Goal: Navigation & Orientation: Find specific page/section

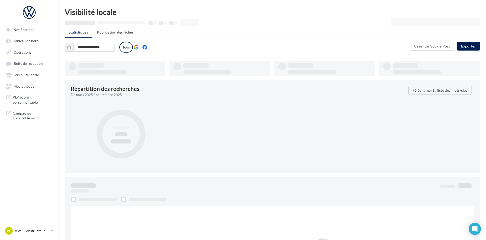
type input "**********"
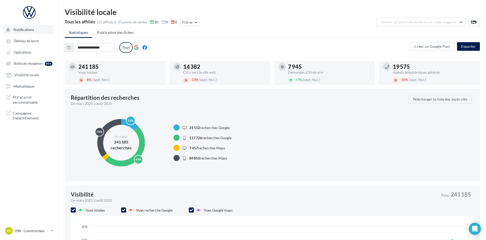
click at [45, 31] on button "Notifications" at bounding box center [28, 29] width 50 height 9
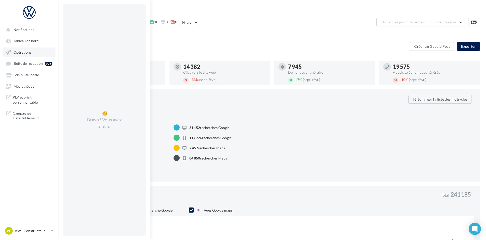
click at [27, 55] on link "Opérations" at bounding box center [29, 52] width 52 height 9
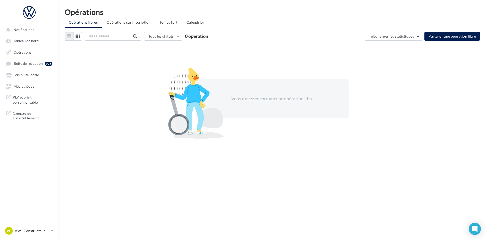
click at [256, 25] on ul "Opérations libres Opérations sur inscription Temps fort Calendrier" at bounding box center [272, 23] width 415 height 10
click at [255, 26] on ul "Opérations libres Opérations sur inscription Temps fort Calendrier" at bounding box center [272, 23] width 415 height 10
click at [35, 63] on span "Boîte de réception" at bounding box center [28, 64] width 29 height 4
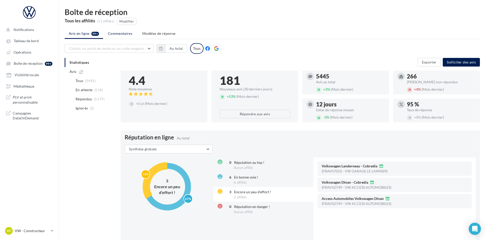
click at [107, 36] on li "Commentaires" at bounding box center [121, 33] width 34 height 9
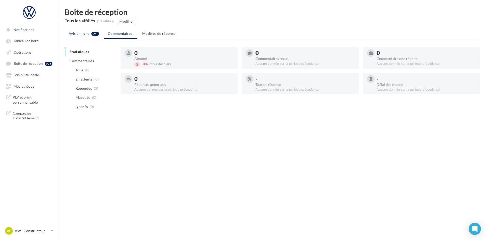
click at [91, 36] on li "Avis en ligne 99+" at bounding box center [84, 33] width 38 height 9
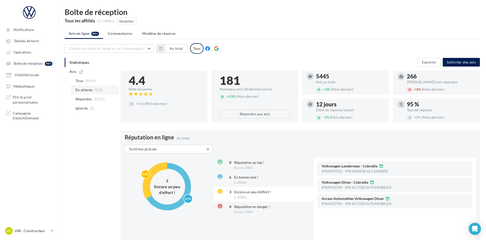
click at [85, 91] on span "En attente" at bounding box center [84, 90] width 17 height 5
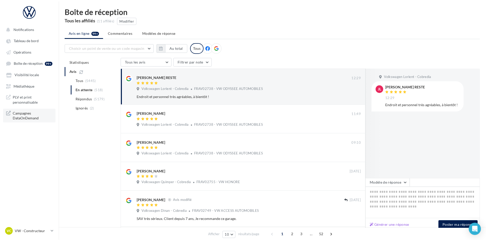
click at [37, 118] on span "Campagnes DataOnDemand" at bounding box center [33, 116] width 40 height 10
click at [20, 102] on span "PLV et print personnalisable" at bounding box center [33, 100] width 40 height 10
click at [41, 84] on link "Médiathèque" at bounding box center [29, 86] width 52 height 9
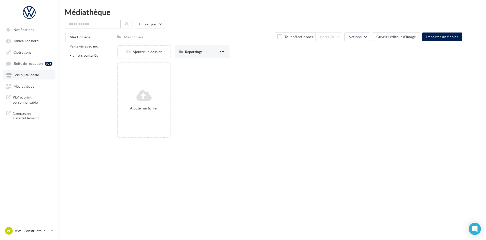
click at [42, 74] on link "Visibilité locale" at bounding box center [29, 74] width 52 height 9
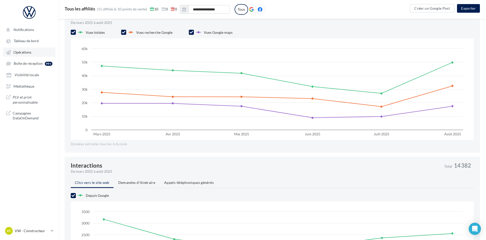
click at [16, 49] on link "Opérations" at bounding box center [29, 52] width 52 height 9
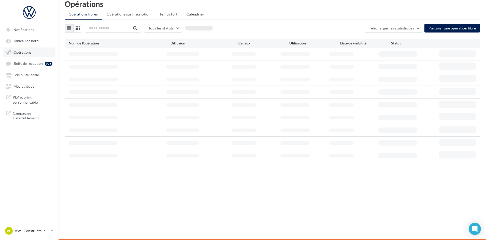
scroll to position [8, 0]
click at [38, 42] on span "Tableau de bord" at bounding box center [26, 41] width 25 height 4
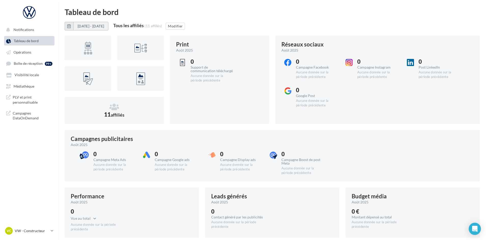
click at [108, 27] on button "[DATE] - [DATE]" at bounding box center [90, 26] width 35 height 9
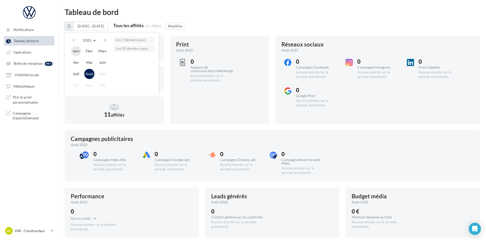
click at [76, 54] on button "Janv" at bounding box center [76, 51] width 10 height 10
click at [91, 74] on button "Août" at bounding box center [89, 74] width 10 height 10
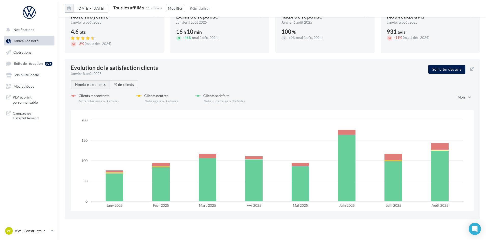
scroll to position [569, 0]
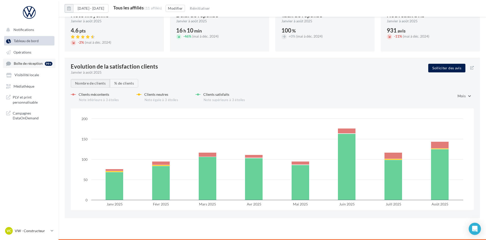
click at [35, 63] on span "Boîte de réception" at bounding box center [28, 64] width 29 height 4
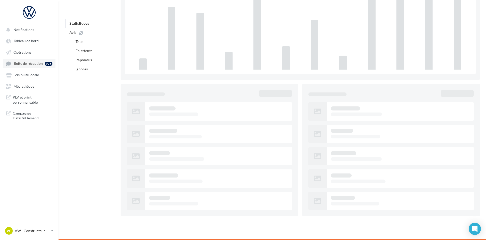
scroll to position [43, 0]
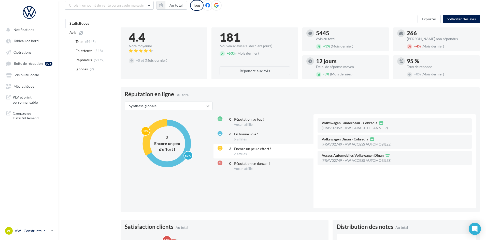
click at [42, 232] on p "VW - Constructeur" at bounding box center [32, 231] width 34 height 5
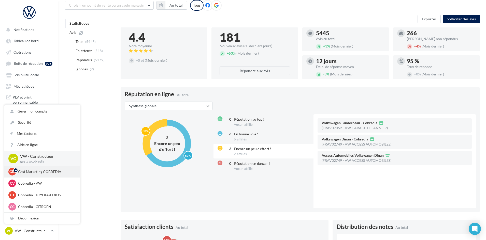
click at [39, 169] on div "GM Gest Marketing COBREDIA gestmktgcob" at bounding box center [42, 172] width 68 height 8
